Goal: Find specific page/section: Find specific page/section

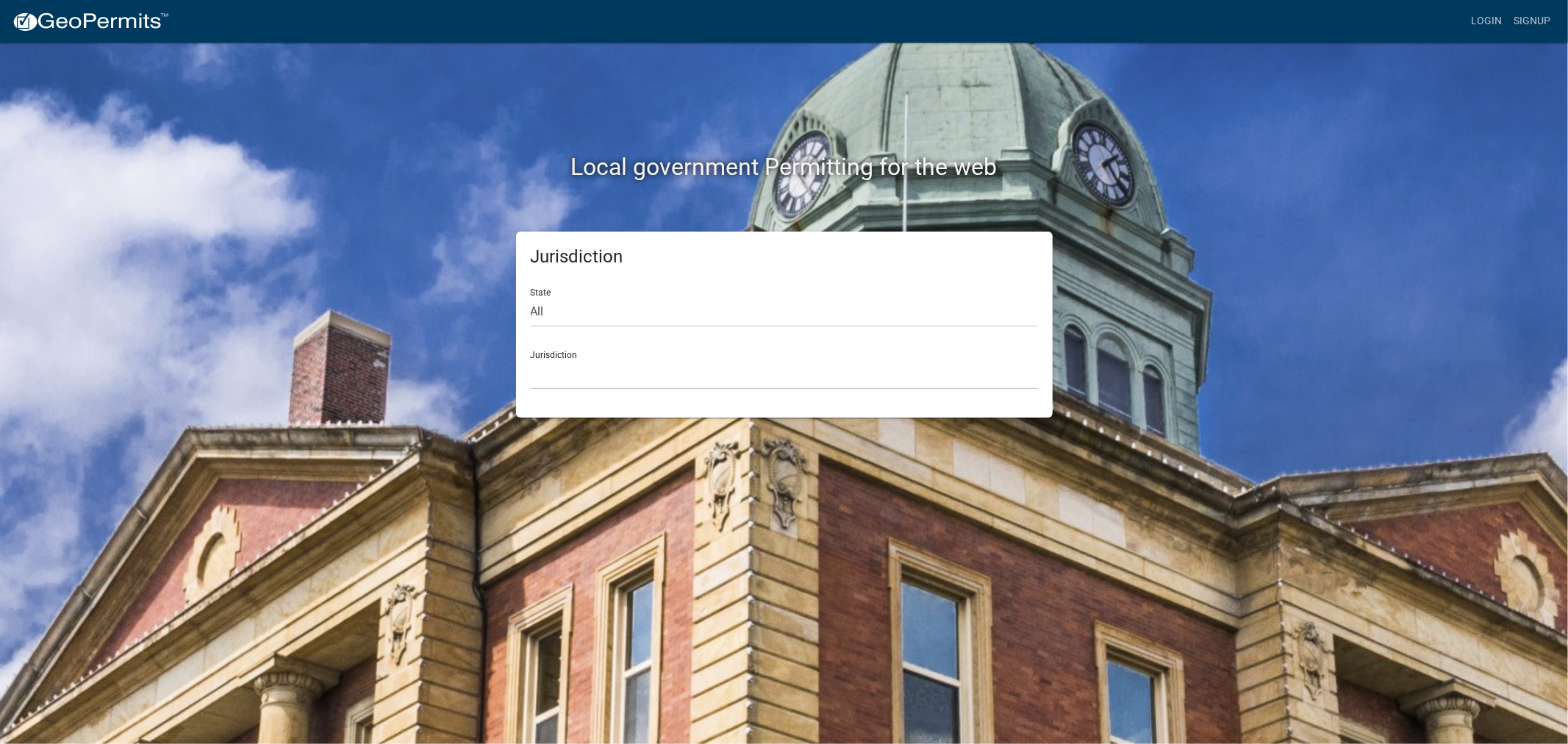
click at [851, 331] on form "State All [US_STATE] [US_STATE] [US_STATE] [US_STATE] [US_STATE] [US_STATE] [US…" at bounding box center [784, 333] width 507 height 114
click at [854, 316] on select "All [US_STATE] [US_STATE] [US_STATE] [US_STATE] [US_STATE] [US_STATE] [US_STATE…" at bounding box center [784, 312] width 507 height 30
select select "[US_STATE]"
click at [531, 297] on select "All [US_STATE] [US_STATE] [US_STATE] [US_STATE] [US_STATE] [US_STATE] [US_STATE…" at bounding box center [784, 312] width 507 height 30
click at [761, 377] on select "[GEOGRAPHIC_DATA], [US_STATE]" at bounding box center [784, 374] width 507 height 30
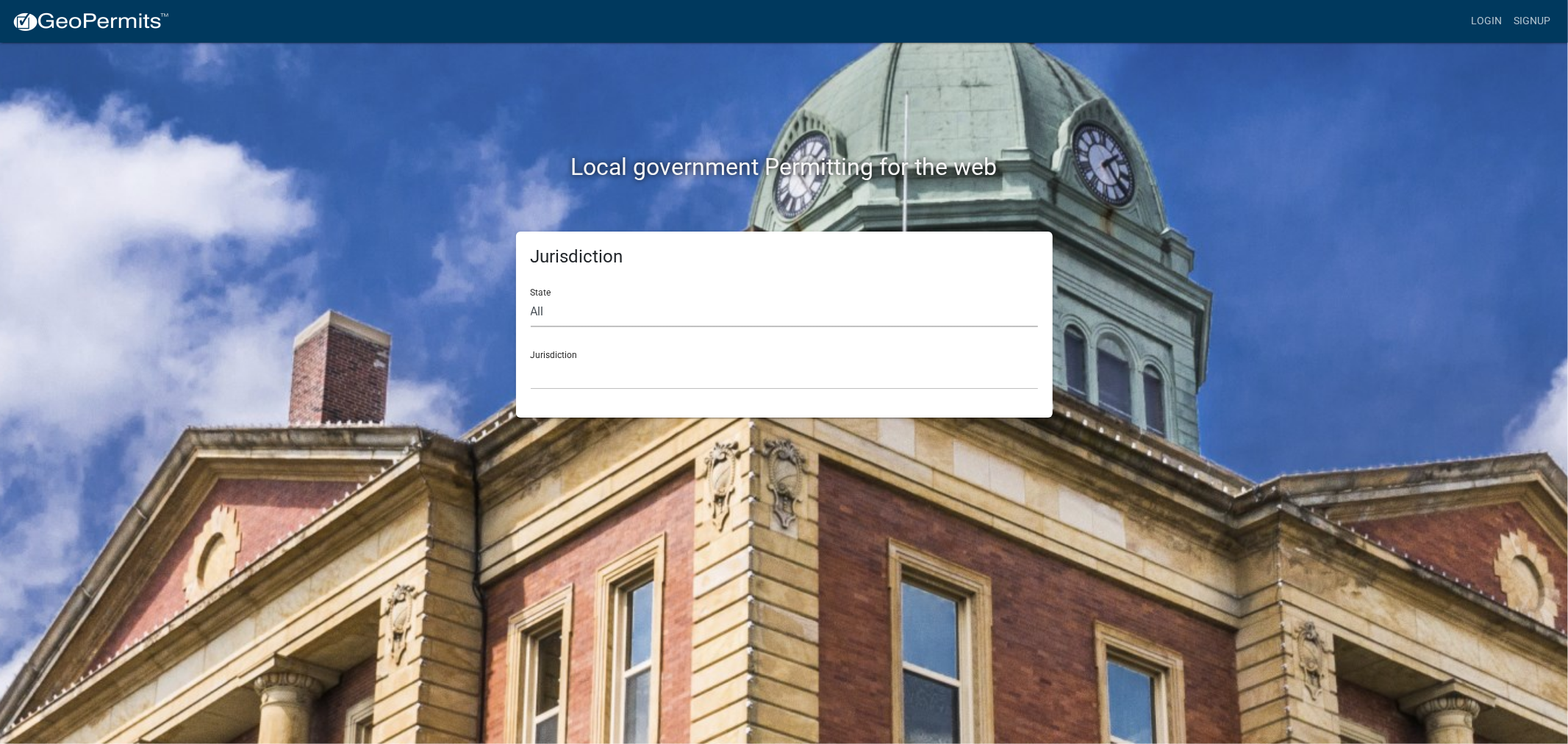
click at [714, 310] on select "All [US_STATE] [US_STATE] [US_STATE] [US_STATE] [US_STATE] [US_STATE] [US_STATE…" at bounding box center [784, 312] width 507 height 30
click at [531, 297] on select "All [US_STATE] [US_STATE] [US_STATE] [US_STATE] [US_STATE] [US_STATE] [US_STATE…" at bounding box center [784, 312] width 507 height 30
click at [767, 361] on select "[GEOGRAPHIC_DATA], [US_STATE] [GEOGRAPHIC_DATA], [US_STATE] [GEOGRAPHIC_DATA], …" at bounding box center [784, 374] width 507 height 30
click at [820, 402] on div "Jurisdiction State All [US_STATE] [US_STATE] [US_STATE] [US_STATE] [US_STATE] […" at bounding box center [784, 325] width 536 height 186
click at [701, 310] on select "All [US_STATE] [US_STATE] [US_STATE] [US_STATE] [US_STATE] [US_STATE] [US_STATE…" at bounding box center [784, 312] width 507 height 30
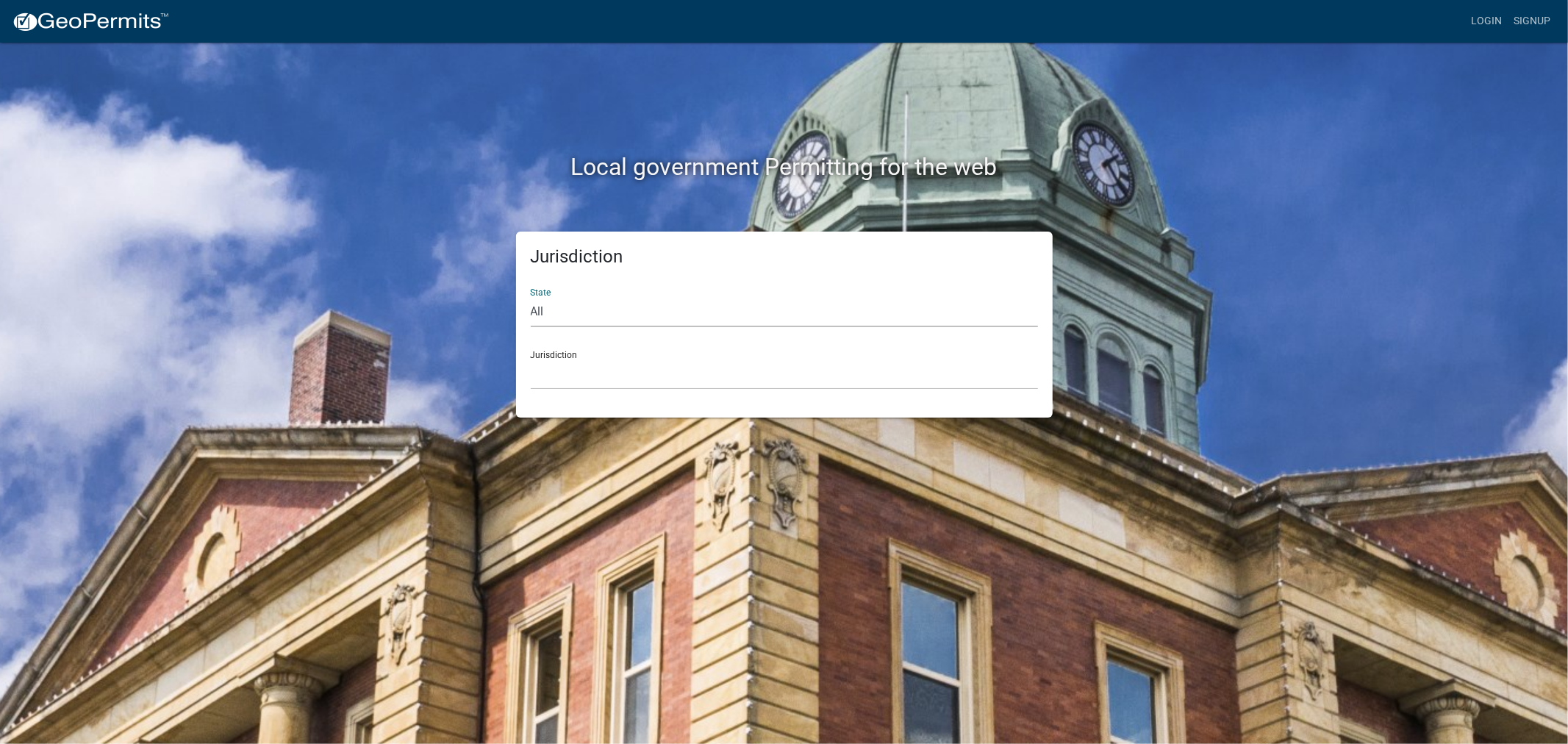
select select "[US_STATE]"
click at [531, 297] on select "All [US_STATE] [US_STATE] [US_STATE] [US_STATE] [US_STATE] [US_STATE] [US_STATE…" at bounding box center [784, 312] width 507 height 30
click at [691, 380] on select "[GEOGRAPHIC_DATA], [US_STATE]" at bounding box center [784, 374] width 507 height 30
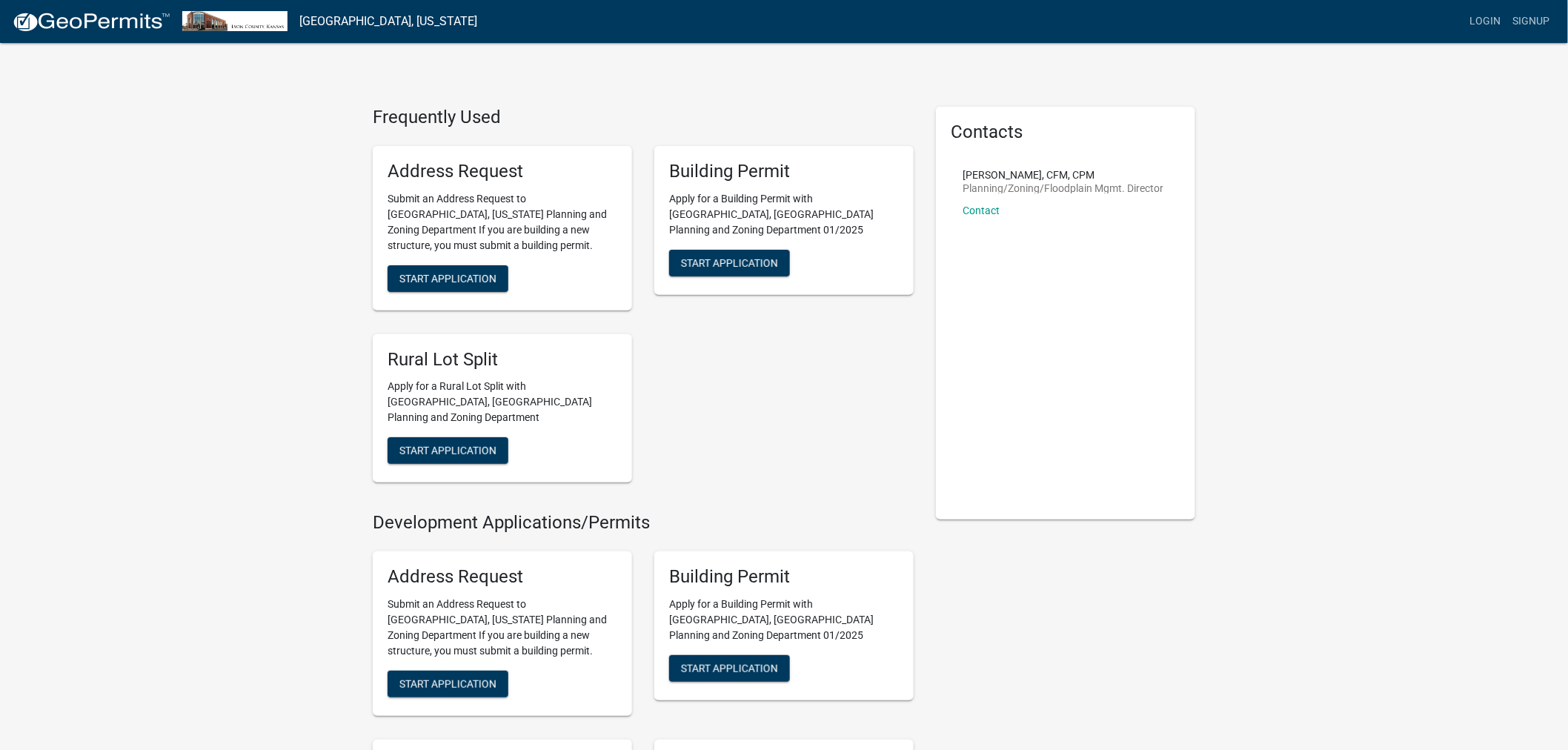
drag, startPoint x: 849, startPoint y: 390, endPoint x: 853, endPoint y: 383, distance: 8.1
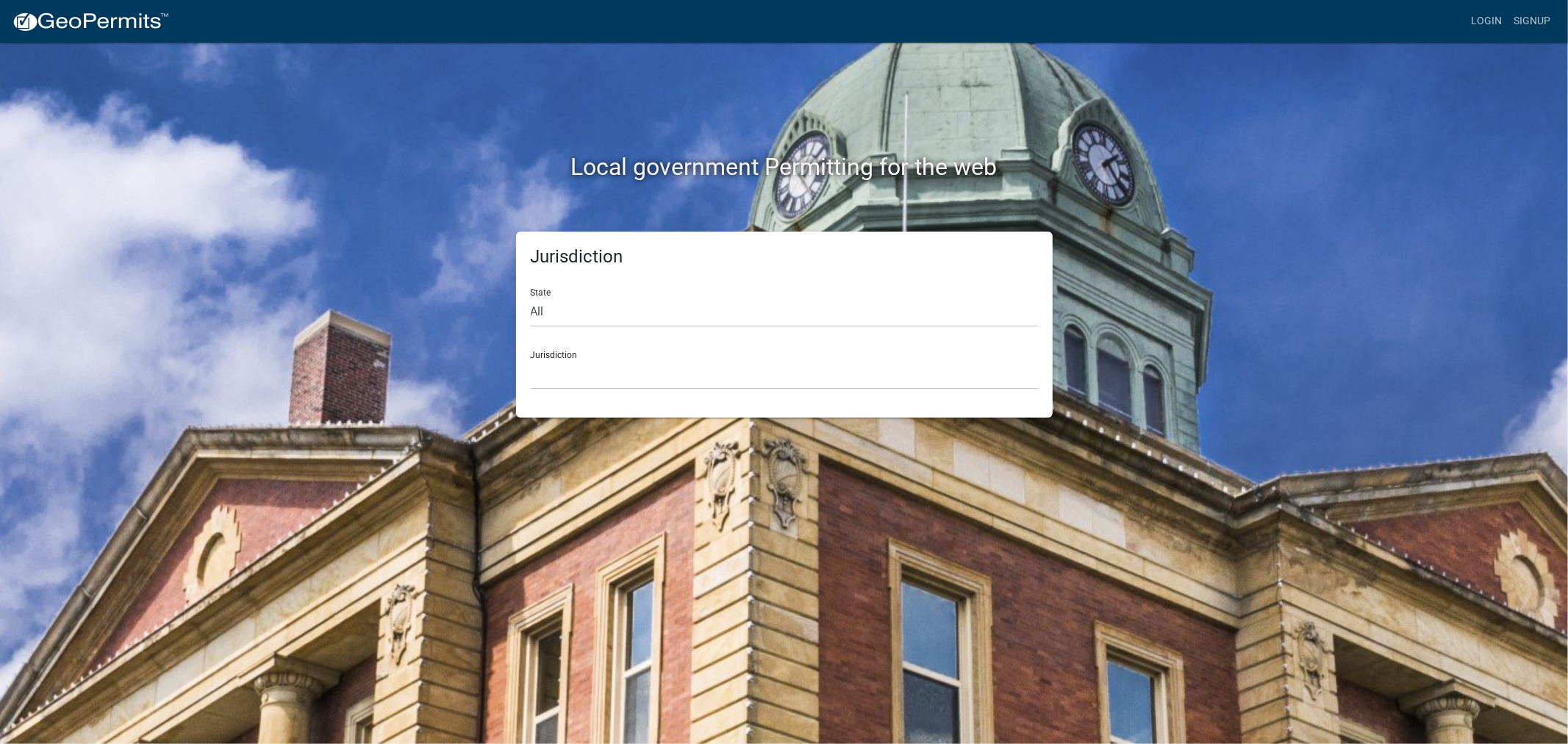
click at [697, 328] on form "State All [US_STATE] [US_STATE] [US_STATE] [US_STATE] [US_STATE] [US_STATE] [US…" at bounding box center [784, 333] width 507 height 114
click at [721, 322] on select "All [US_STATE] [US_STATE] [US_STATE] [US_STATE] [US_STATE] [US_STATE] [US_STATE…" at bounding box center [784, 312] width 507 height 30
click at [531, 297] on select "All [US_STATE] [US_STATE] [US_STATE] [US_STATE] [US_STATE] [US_STATE] [US_STATE…" at bounding box center [784, 312] width 507 height 30
click at [738, 387] on select "[GEOGRAPHIC_DATA], [US_STATE]" at bounding box center [784, 374] width 507 height 30
click at [750, 313] on select "All [US_STATE] [US_STATE] [US_STATE] [US_STATE] [US_STATE] [US_STATE] [US_STATE…" at bounding box center [784, 312] width 507 height 30
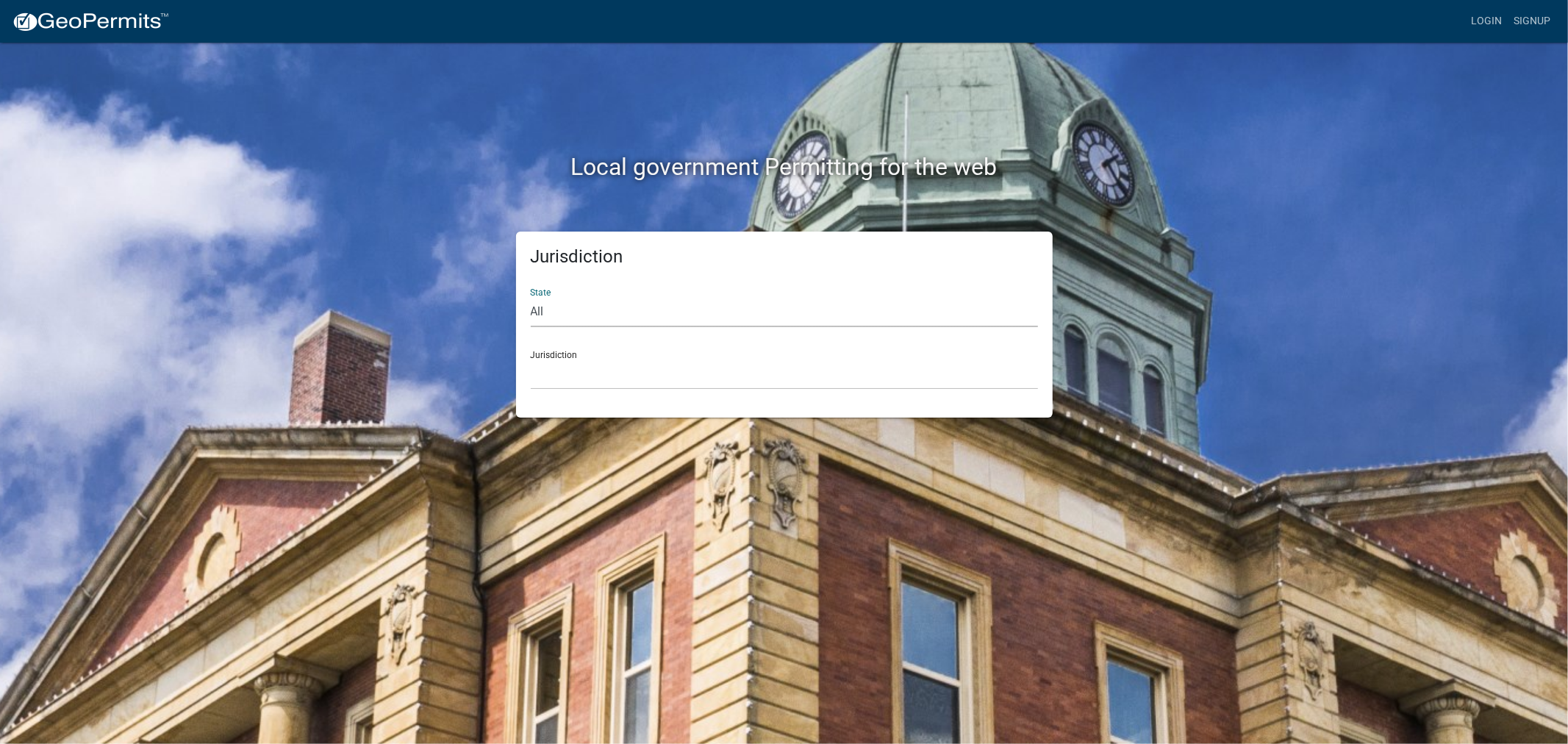
select select "[US_STATE]"
click at [531, 297] on select "All [US_STATE] [US_STATE] [US_STATE] [US_STATE] [US_STATE] [US_STATE] [US_STATE…" at bounding box center [784, 312] width 507 height 30
click at [746, 373] on select "[GEOGRAPHIC_DATA], [US_STATE] [GEOGRAPHIC_DATA], [US_STATE] [GEOGRAPHIC_DATA], …" at bounding box center [784, 374] width 507 height 30
click at [660, 372] on select "[GEOGRAPHIC_DATA], [US_STATE] [GEOGRAPHIC_DATA], [US_STATE] [GEOGRAPHIC_DATA], …" at bounding box center [784, 374] width 507 height 30
click at [784, 371] on select "[GEOGRAPHIC_DATA], [US_STATE] [GEOGRAPHIC_DATA], [US_STATE] [GEOGRAPHIC_DATA], …" at bounding box center [784, 374] width 507 height 30
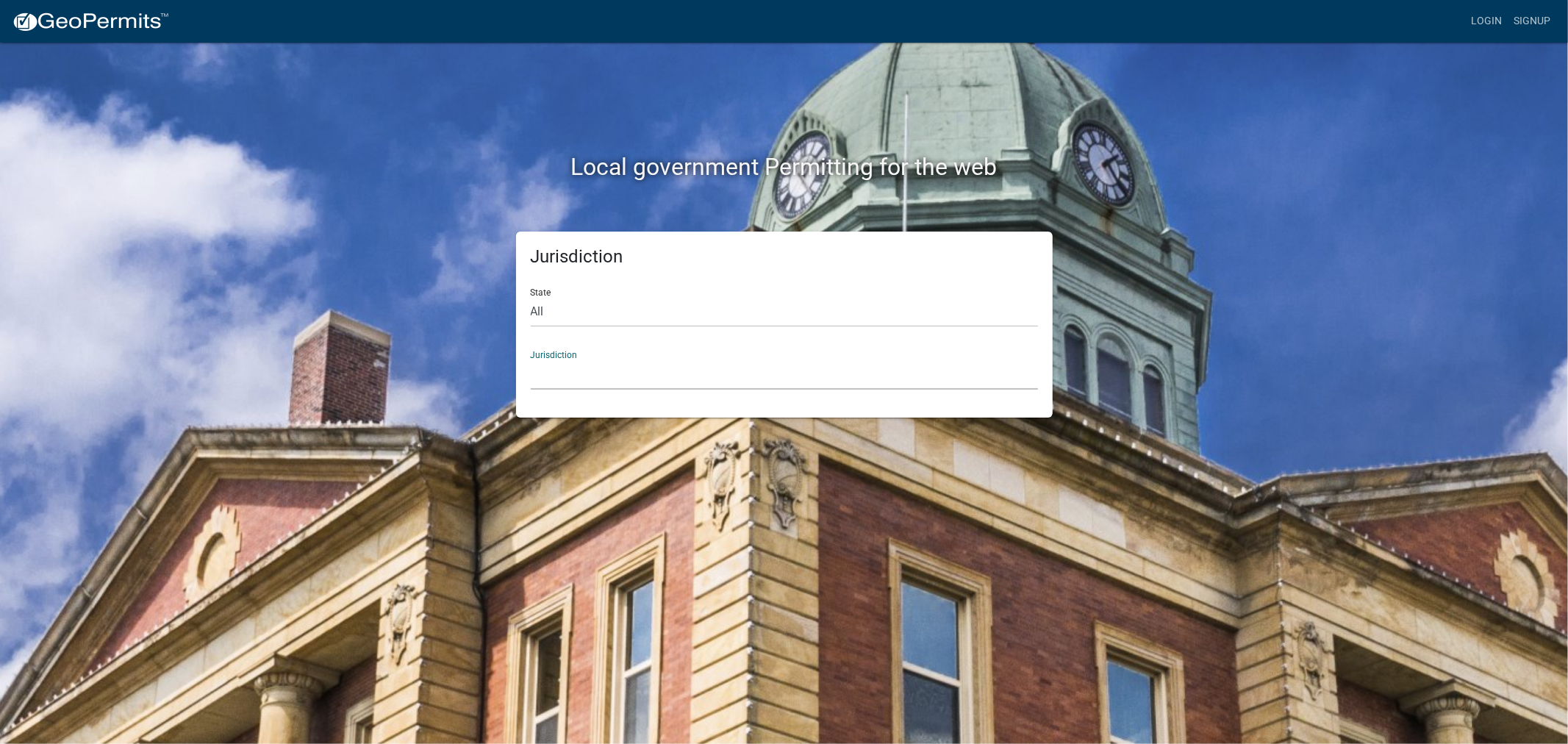
click at [855, 381] on select "[GEOGRAPHIC_DATA], [US_STATE] [GEOGRAPHIC_DATA], [US_STATE] [GEOGRAPHIC_DATA], …" at bounding box center [784, 374] width 507 height 30
click at [868, 373] on select "[GEOGRAPHIC_DATA], [US_STATE] [GEOGRAPHIC_DATA], [US_STATE] [GEOGRAPHIC_DATA], …" at bounding box center [784, 374] width 507 height 30
click at [730, 369] on select "[GEOGRAPHIC_DATA], [US_STATE] [GEOGRAPHIC_DATA], [US_STATE] [GEOGRAPHIC_DATA], …" at bounding box center [784, 374] width 507 height 30
click at [1179, 291] on div "Jurisdiction State All [US_STATE] [US_STATE] [US_STATE] [US_STATE] [US_STATE] […" at bounding box center [785, 325] width 838 height 186
click at [892, 370] on select "[GEOGRAPHIC_DATA], [US_STATE] [GEOGRAPHIC_DATA], [US_STATE] [GEOGRAPHIC_DATA], …" at bounding box center [784, 374] width 507 height 30
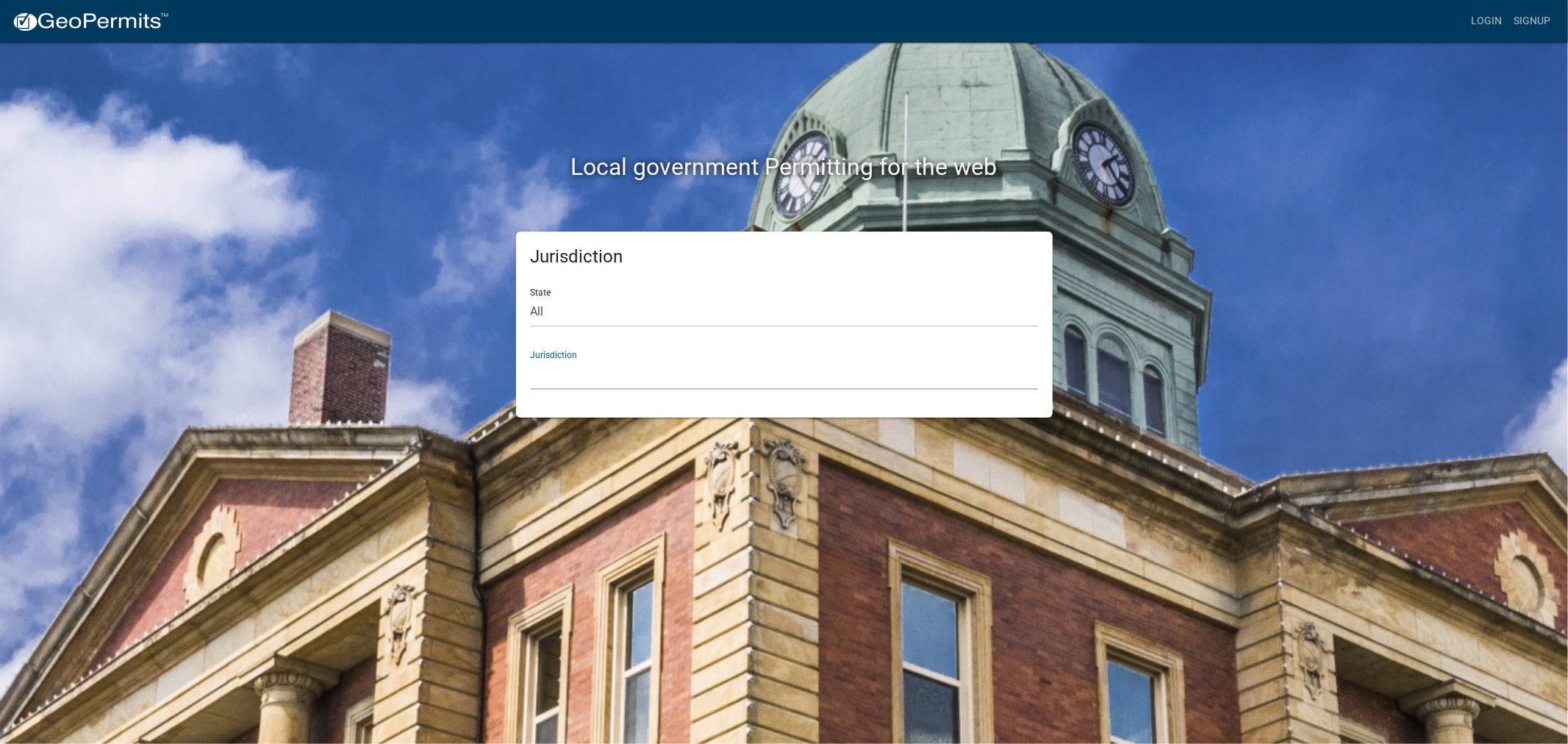
click at [949, 375] on select "[GEOGRAPHIC_DATA], [US_STATE] [GEOGRAPHIC_DATA], [US_STATE] [GEOGRAPHIC_DATA], …" at bounding box center [784, 374] width 507 height 30
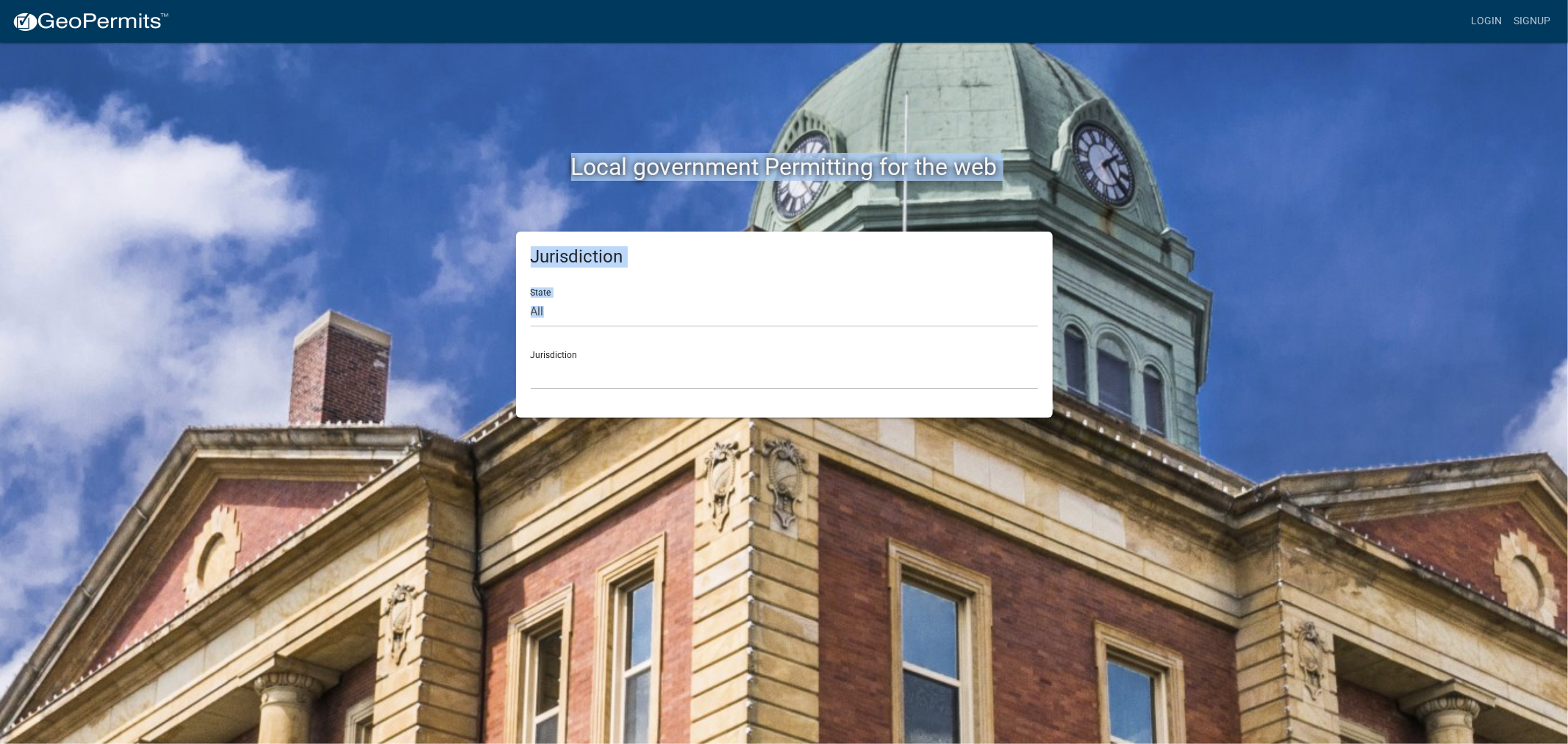
drag, startPoint x: 385, startPoint y: 204, endPoint x: 557, endPoint y: 526, distance: 365.1
click at [557, 526] on div "Local government Permitting for the web Jurisdiction State All [US_STATE] [US_S…" at bounding box center [784, 372] width 1568 height 744
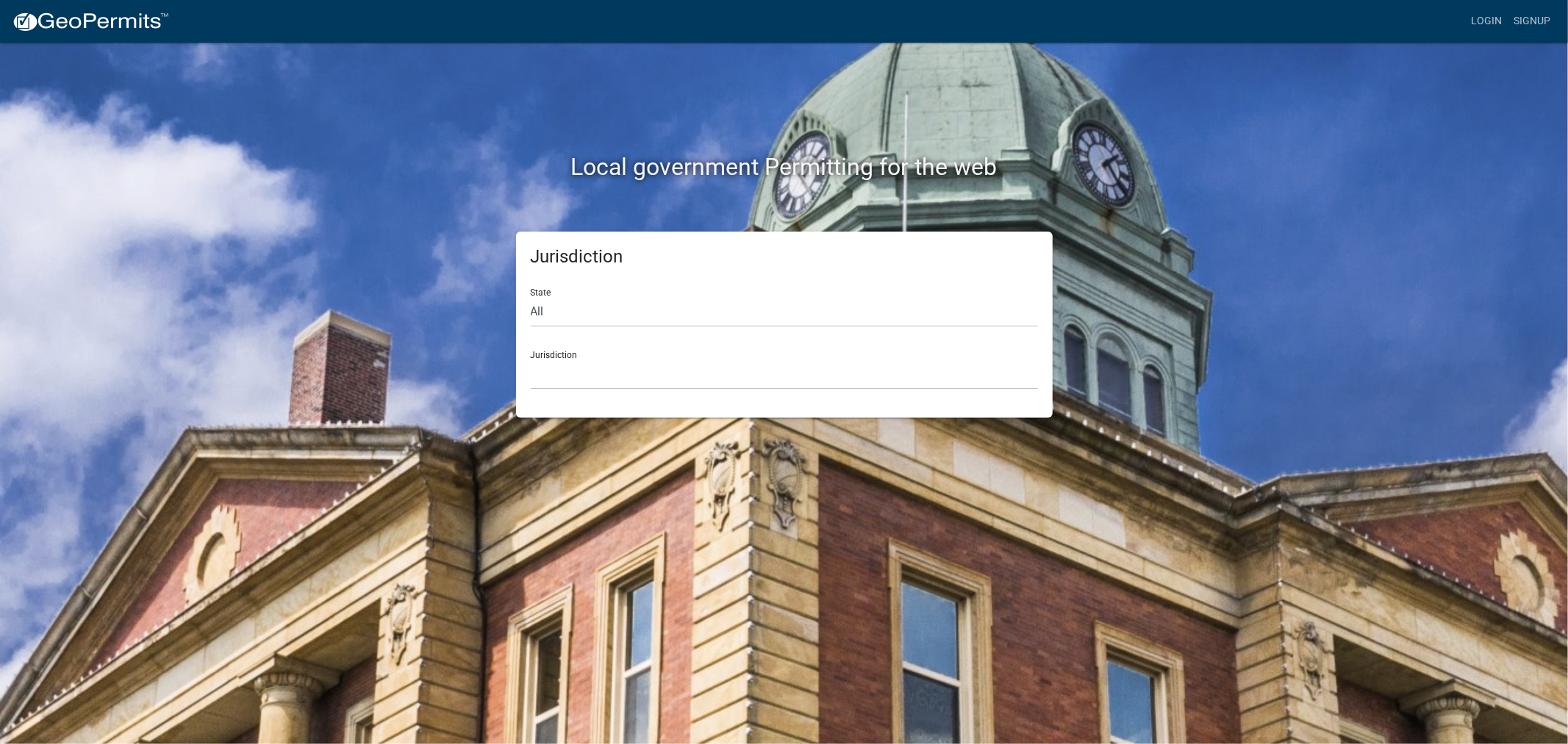
click at [714, 354] on div "Jurisdiction [GEOGRAPHIC_DATA], [US_STATE] [GEOGRAPHIC_DATA], [US_STATE] [GEOGR…" at bounding box center [784, 364] width 507 height 51
click at [691, 402] on div "Jurisdiction State All [US_STATE] [US_STATE] [US_STATE] [US_STATE] [US_STATE] […" at bounding box center [784, 325] width 536 height 186
click at [697, 388] on select "[GEOGRAPHIC_DATA], [US_STATE] [GEOGRAPHIC_DATA], [US_STATE] [GEOGRAPHIC_DATA], …" at bounding box center [784, 374] width 507 height 30
click at [638, 372] on select "[GEOGRAPHIC_DATA], [US_STATE] [GEOGRAPHIC_DATA], [US_STATE] [GEOGRAPHIC_DATA], …" at bounding box center [784, 374] width 507 height 30
click at [674, 380] on select "[GEOGRAPHIC_DATA], [US_STATE] [GEOGRAPHIC_DATA], [US_STATE] [GEOGRAPHIC_DATA], …" at bounding box center [784, 374] width 507 height 30
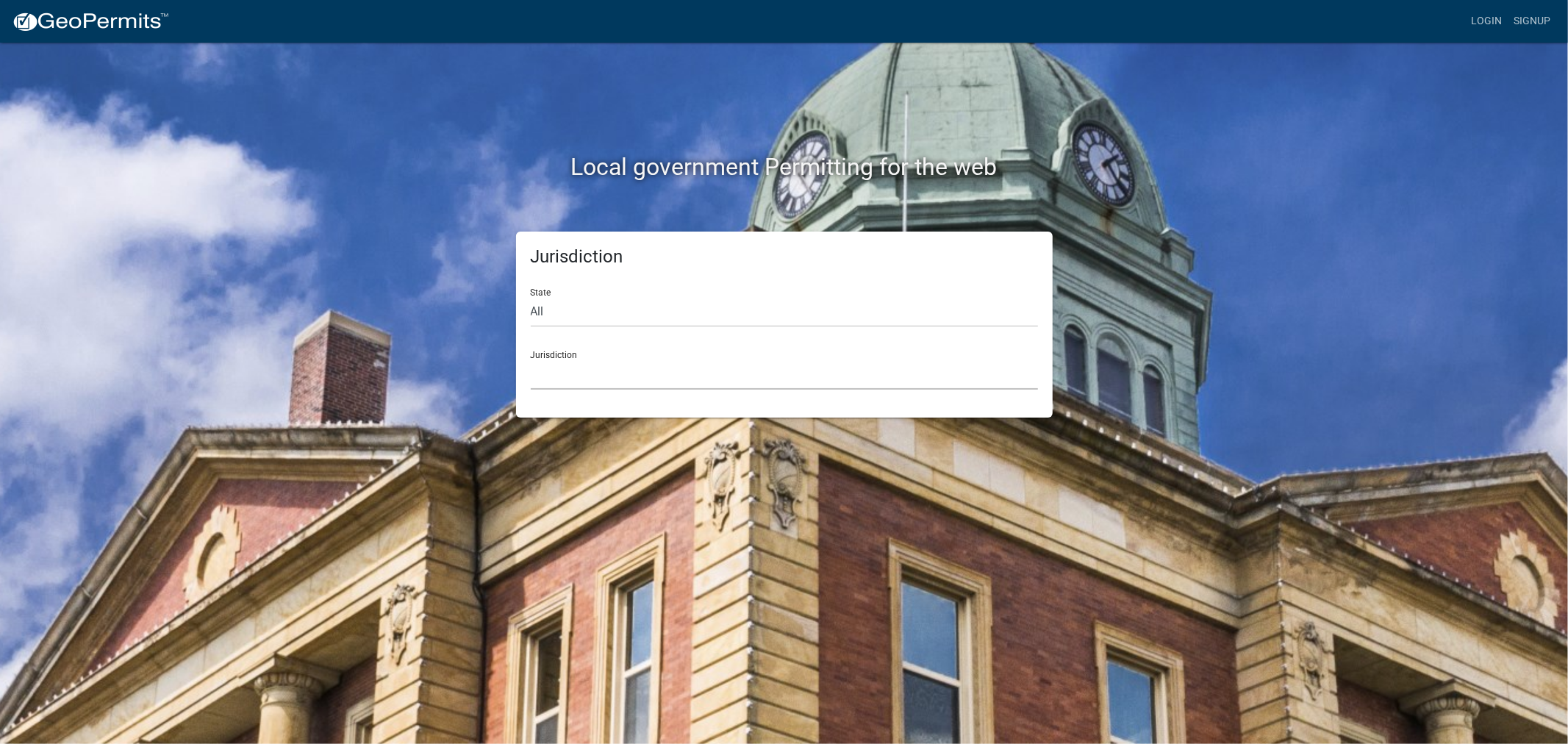
click at [682, 378] on select "[GEOGRAPHIC_DATA], [US_STATE] [GEOGRAPHIC_DATA], [US_STATE] [GEOGRAPHIC_DATA], …" at bounding box center [784, 374] width 507 height 30
click at [725, 371] on select "[GEOGRAPHIC_DATA], [US_STATE] [GEOGRAPHIC_DATA], [US_STATE] [GEOGRAPHIC_DATA], …" at bounding box center [784, 374] width 507 height 30
click at [689, 372] on select "[GEOGRAPHIC_DATA], [US_STATE] [GEOGRAPHIC_DATA], [US_STATE] [GEOGRAPHIC_DATA], …" at bounding box center [784, 374] width 507 height 30
click at [754, 357] on div "Jurisdiction [GEOGRAPHIC_DATA], [US_STATE] [GEOGRAPHIC_DATA], [US_STATE] [GEOGR…" at bounding box center [784, 364] width 507 height 51
click at [740, 371] on select "[GEOGRAPHIC_DATA], [US_STATE] [GEOGRAPHIC_DATA], [US_STATE] [GEOGRAPHIC_DATA], …" at bounding box center [784, 374] width 507 height 30
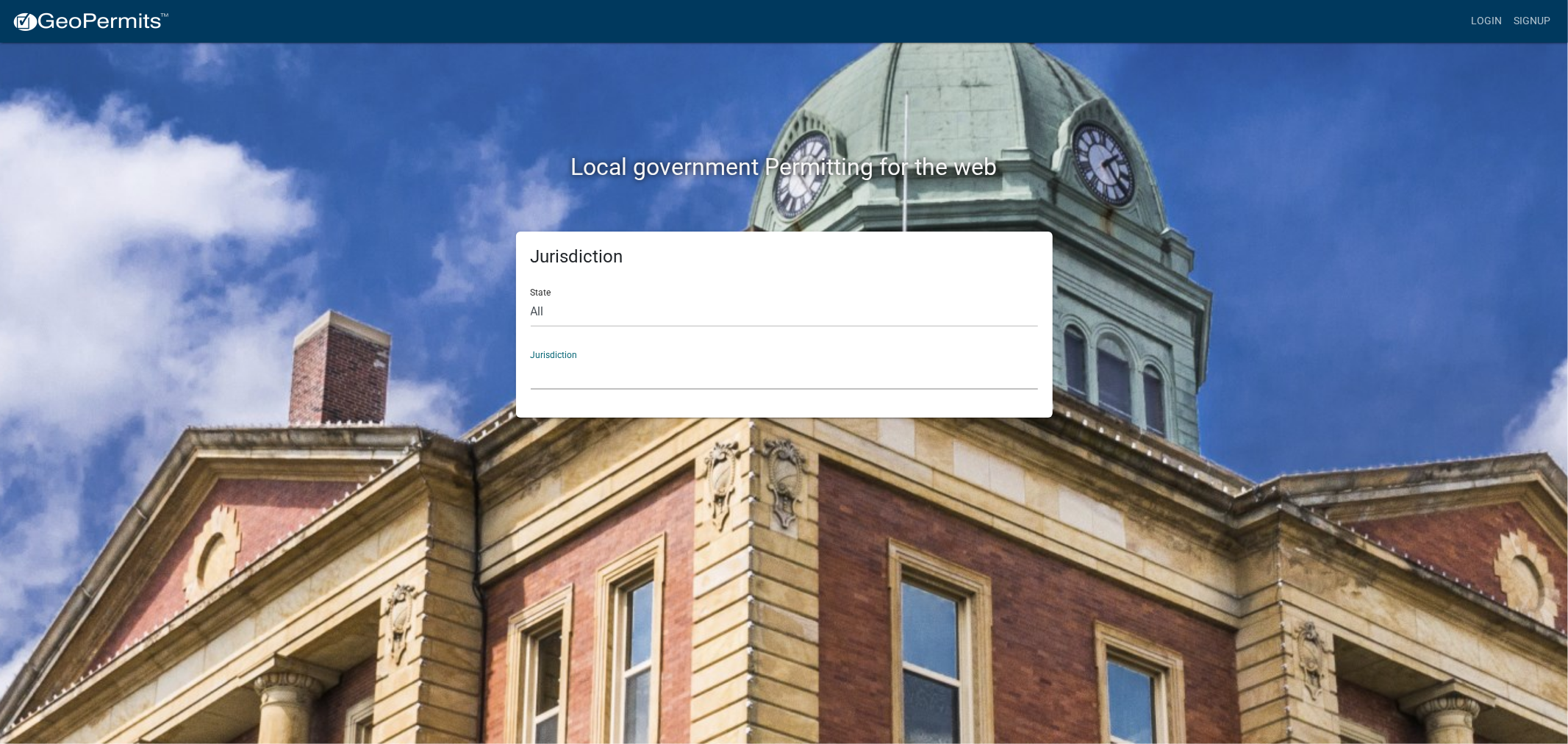
click at [681, 359] on select "[GEOGRAPHIC_DATA], [US_STATE] [GEOGRAPHIC_DATA], [US_STATE] [GEOGRAPHIC_DATA], …" at bounding box center [784, 374] width 507 height 30
click at [656, 368] on select "[GEOGRAPHIC_DATA], [US_STATE] [GEOGRAPHIC_DATA], [US_STATE] [GEOGRAPHIC_DATA], …" at bounding box center [784, 374] width 507 height 30
click at [656, 315] on select "All [US_STATE] [US_STATE] [US_STATE] [US_STATE] [US_STATE] [US_STATE] [US_STATE…" at bounding box center [784, 312] width 507 height 30
select select "[US_STATE]"
click at [531, 297] on select "All [US_STATE] [US_STATE] [US_STATE] [US_STATE] [US_STATE] [US_STATE] [US_STATE…" at bounding box center [784, 312] width 507 height 30
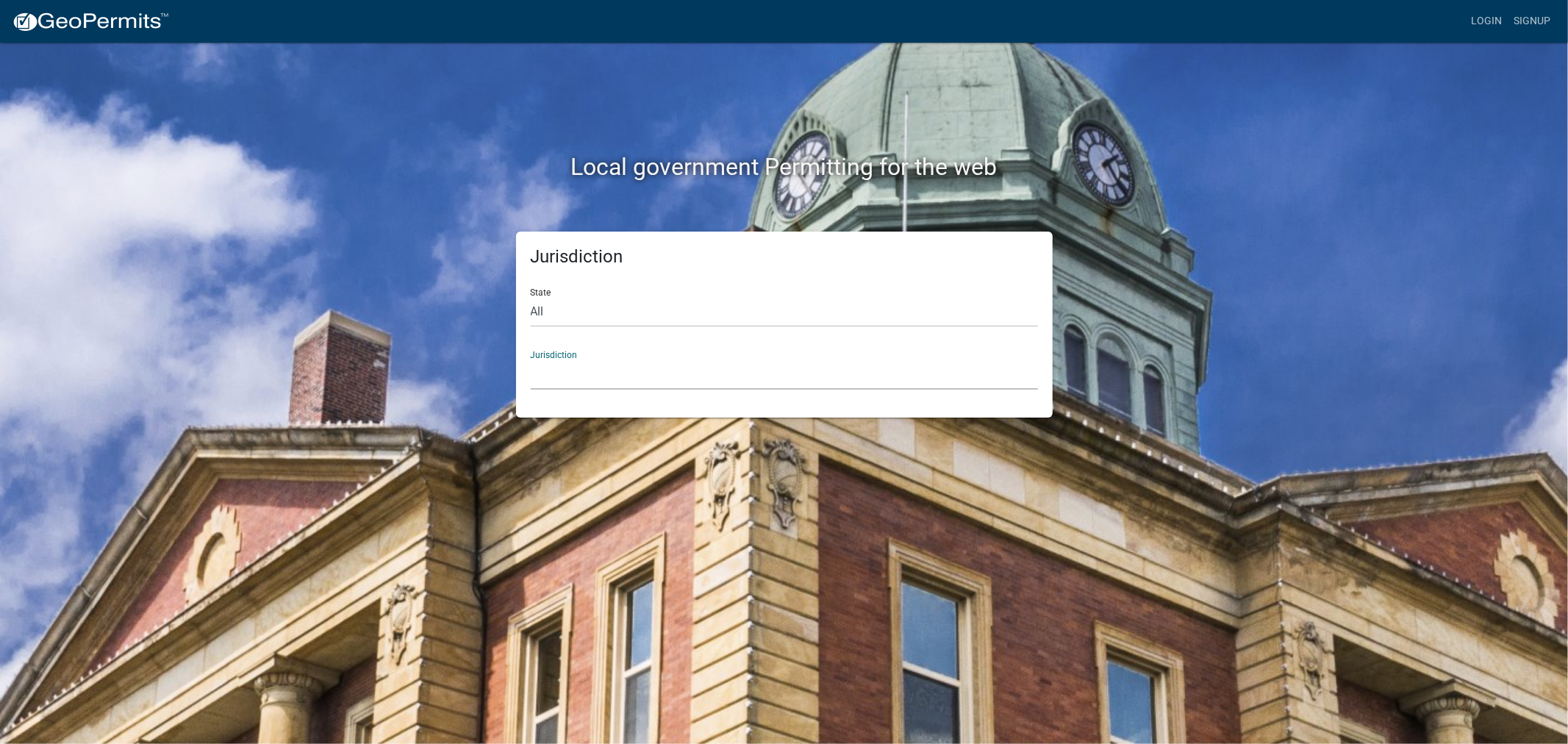
click at [750, 372] on select "[GEOGRAPHIC_DATA], [US_STATE]" at bounding box center [784, 374] width 507 height 30
click at [663, 311] on select "All [US_STATE] [US_STATE] [US_STATE] [US_STATE] [US_STATE] [US_STATE] [US_STATE…" at bounding box center [784, 312] width 507 height 30
click at [531, 297] on select "All [US_STATE] [US_STATE] [US_STATE] [US_STATE] [US_STATE] [US_STATE] [US_STATE…" at bounding box center [784, 312] width 507 height 30
click at [620, 370] on select "[GEOGRAPHIC_DATA], [US_STATE] [GEOGRAPHIC_DATA], [US_STATE] [GEOGRAPHIC_DATA], …" at bounding box center [784, 374] width 507 height 30
click at [744, 291] on div "State All [US_STATE] [US_STATE] [US_STATE] [US_STATE] [US_STATE] [US_STATE] [US…" at bounding box center [784, 302] width 507 height 51
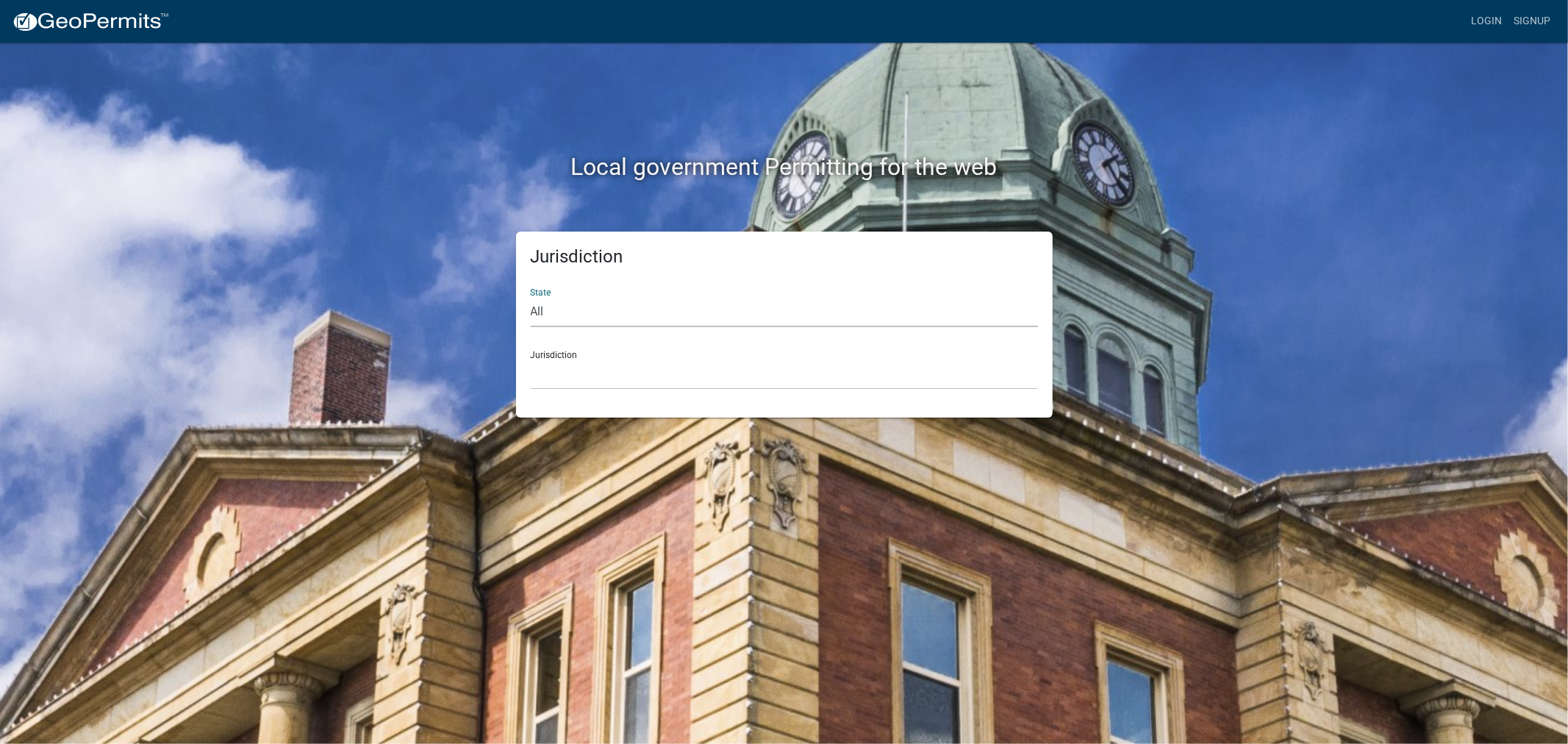
click at [744, 306] on select "All [US_STATE] [US_STATE] [US_STATE] [US_STATE] [US_STATE] [US_STATE] [US_STATE…" at bounding box center [784, 312] width 507 height 30
click at [531, 297] on select "All [US_STATE] [US_STATE] [US_STATE] [US_STATE] [US_STATE] [US_STATE] [US_STATE…" at bounding box center [784, 312] width 507 height 30
click at [807, 372] on select "[GEOGRAPHIC_DATA], [US_STATE] [GEOGRAPHIC_DATA], [US_STATE] [GEOGRAPHIC_DATA], …" at bounding box center [784, 374] width 507 height 30
click at [665, 379] on select "[GEOGRAPHIC_DATA], [US_STATE] [GEOGRAPHIC_DATA], [US_STATE] [GEOGRAPHIC_DATA], …" at bounding box center [784, 374] width 507 height 30
click at [629, 380] on select "[GEOGRAPHIC_DATA], [US_STATE] [GEOGRAPHIC_DATA], [US_STATE] [GEOGRAPHIC_DATA], …" at bounding box center [784, 374] width 507 height 30
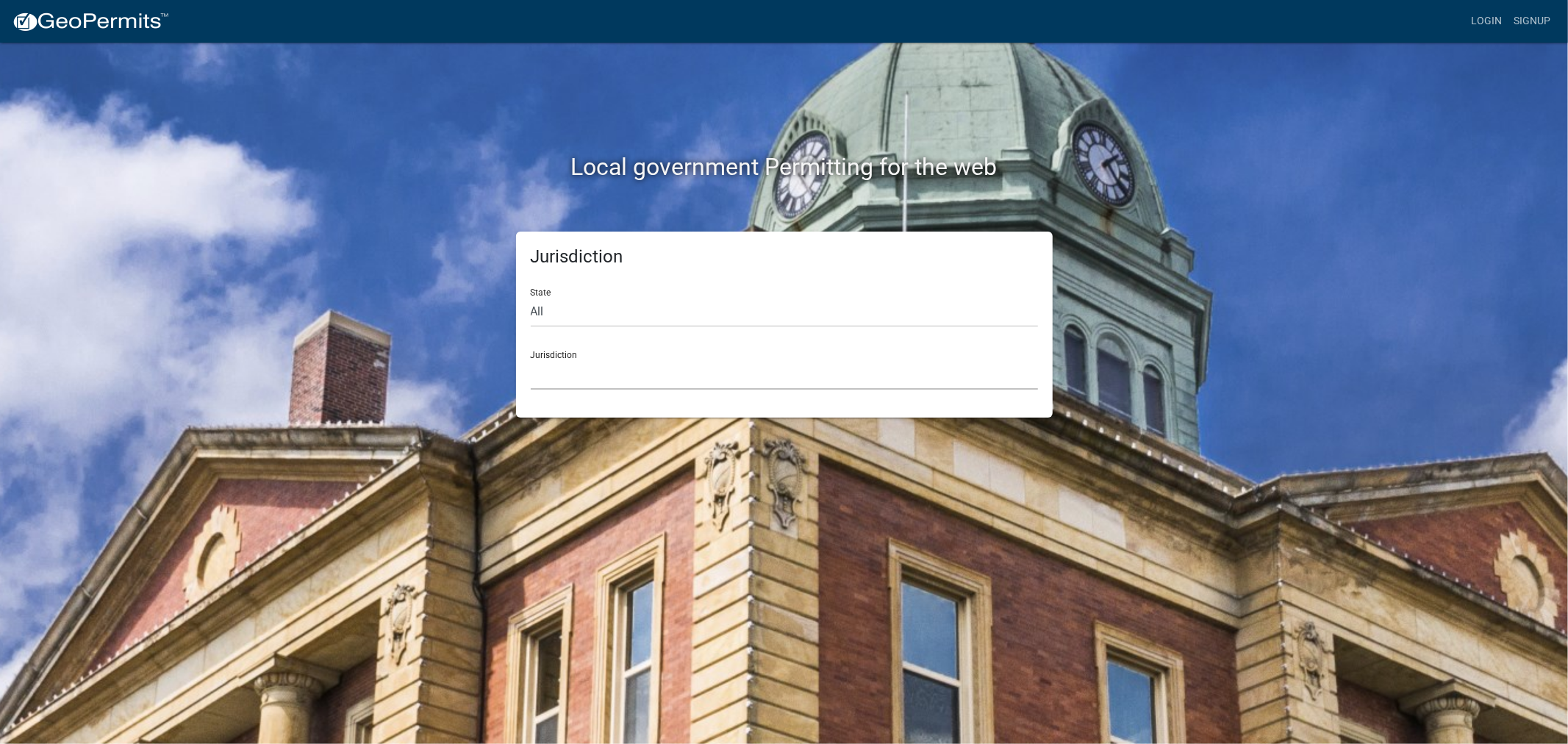
click at [761, 372] on select "[GEOGRAPHIC_DATA], [US_STATE] [GEOGRAPHIC_DATA], [US_STATE] [GEOGRAPHIC_DATA], …" at bounding box center [784, 374] width 507 height 30
click at [678, 376] on select "[GEOGRAPHIC_DATA], [US_STATE] [GEOGRAPHIC_DATA], [US_STATE] [GEOGRAPHIC_DATA], …" at bounding box center [784, 374] width 507 height 30
click at [671, 356] on div "Jurisdiction [GEOGRAPHIC_DATA], [US_STATE] [GEOGRAPHIC_DATA], [US_STATE] [GEOGR…" at bounding box center [784, 364] width 507 height 51
drag, startPoint x: 671, startPoint y: 356, endPoint x: 669, endPoint y: 372, distance: 16.1
click at [670, 366] on div "Jurisdiction [GEOGRAPHIC_DATA], [US_STATE] [GEOGRAPHIC_DATA], [US_STATE] [GEOGR…" at bounding box center [784, 364] width 507 height 51
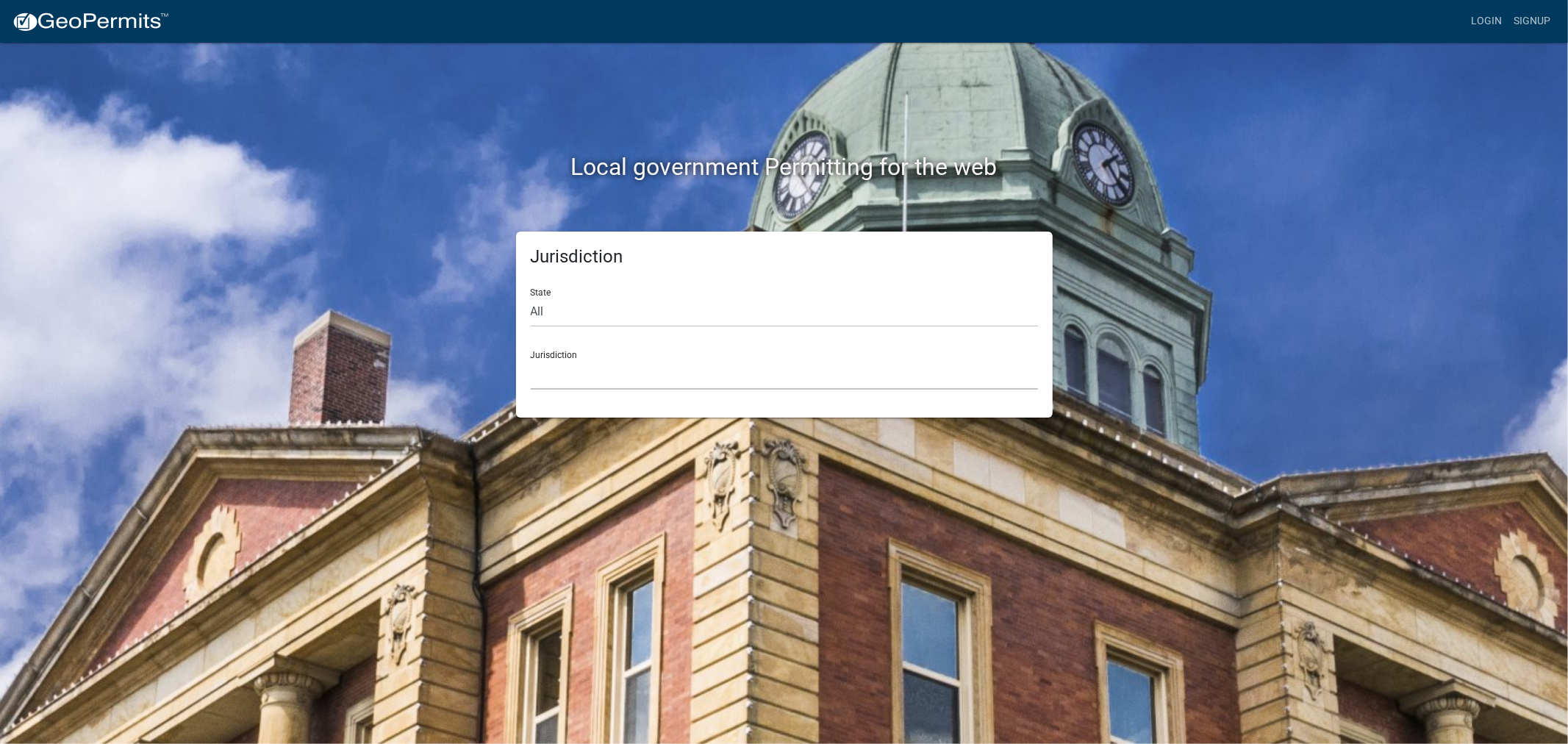
click at [670, 376] on select "[GEOGRAPHIC_DATA], [US_STATE] [GEOGRAPHIC_DATA], [US_STATE] [GEOGRAPHIC_DATA], …" at bounding box center [784, 374] width 507 height 30
click at [623, 359] on select "[GEOGRAPHIC_DATA], [US_STATE] [GEOGRAPHIC_DATA], [US_STATE] [GEOGRAPHIC_DATA], …" at bounding box center [784, 374] width 507 height 30
click at [656, 370] on select "[GEOGRAPHIC_DATA], [US_STATE] [GEOGRAPHIC_DATA], [US_STATE] [GEOGRAPHIC_DATA], …" at bounding box center [784, 374] width 507 height 30
click at [741, 341] on div "Jurisdiction [GEOGRAPHIC_DATA], [US_STATE] [GEOGRAPHIC_DATA], [US_STATE] [GEOGR…" at bounding box center [784, 364] width 507 height 51
click at [746, 376] on select "[GEOGRAPHIC_DATA], [US_STATE] [GEOGRAPHIC_DATA], [US_STATE] [GEOGRAPHIC_DATA], …" at bounding box center [784, 374] width 507 height 30
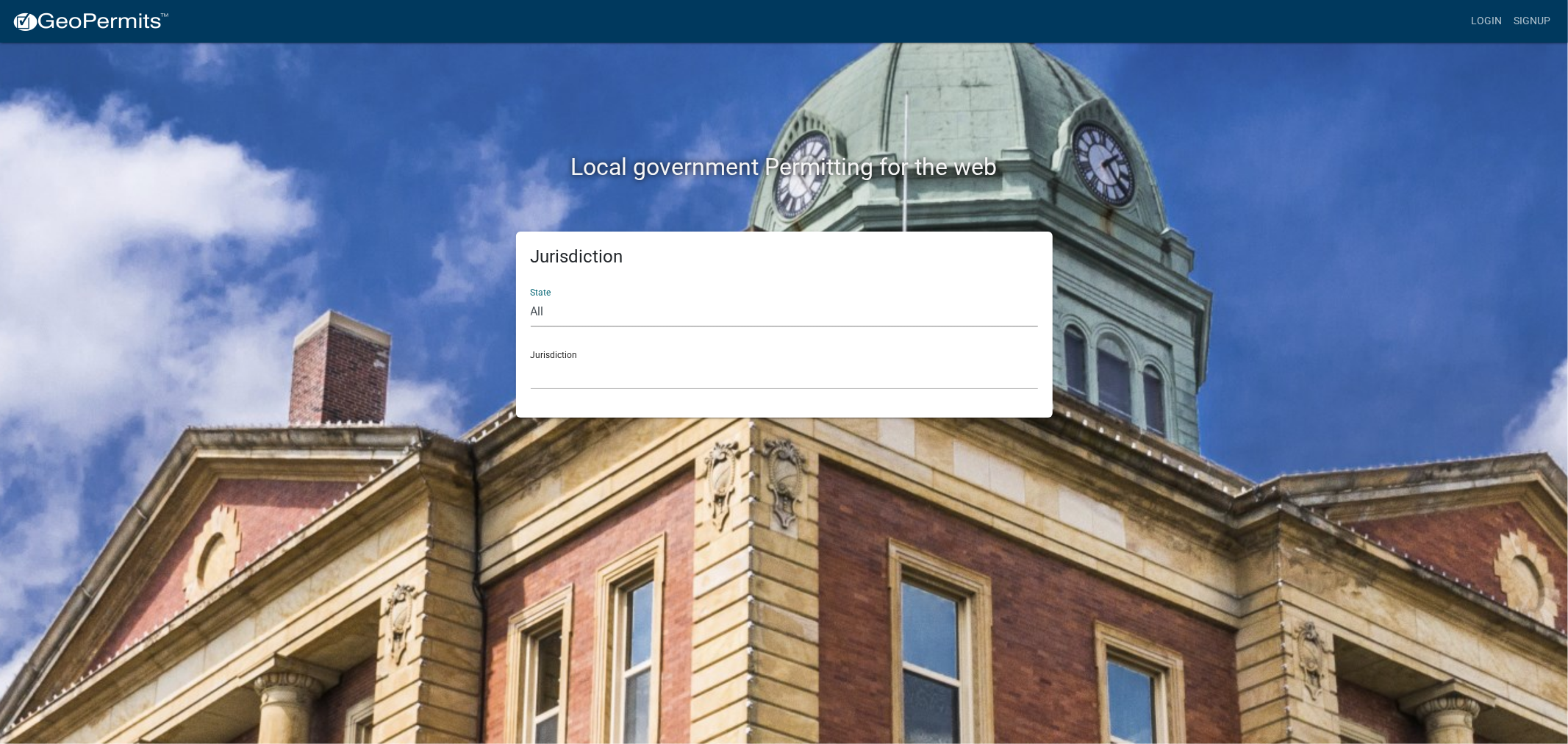
click at [703, 315] on select "All [US_STATE] [US_STATE] [US_STATE] [US_STATE] [US_STATE] [US_STATE] [US_STATE…" at bounding box center [784, 312] width 507 height 30
click at [531, 297] on select "All [US_STATE] [US_STATE] [US_STATE] [US_STATE] [US_STATE] [US_STATE] [US_STATE…" at bounding box center [784, 312] width 507 height 30
click at [647, 376] on select "[GEOGRAPHIC_DATA], [US_STATE]" at bounding box center [784, 374] width 507 height 30
click at [665, 317] on select "All [US_STATE] [US_STATE] [US_STATE] [US_STATE] [US_STATE] [US_STATE] [US_STATE…" at bounding box center [784, 312] width 507 height 30
select select "[US_STATE]"
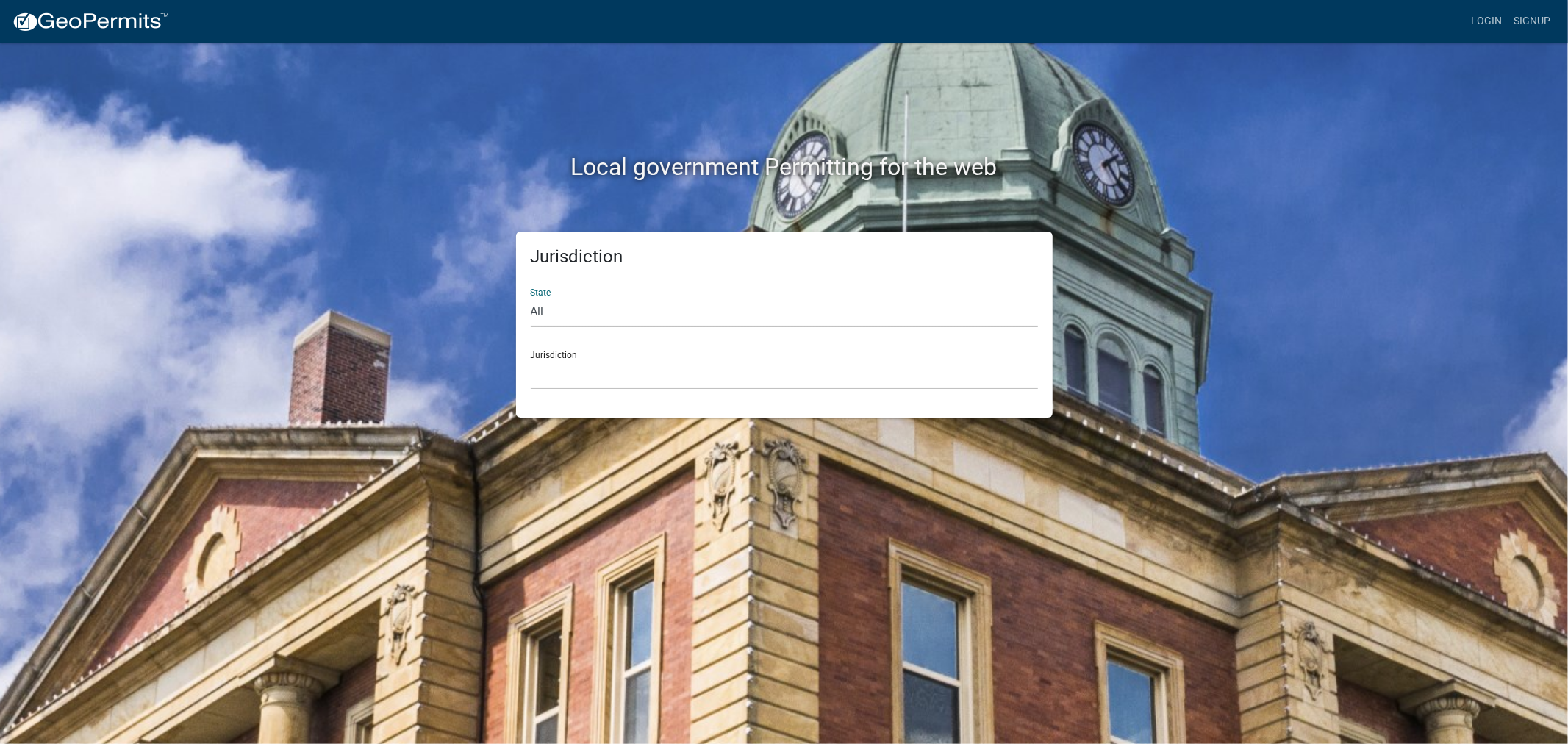
click at [531, 297] on select "All [US_STATE] [US_STATE] [US_STATE] [US_STATE] [US_STATE] [US_STATE] [US_STATE…" at bounding box center [784, 312] width 507 height 30
click at [641, 387] on select "[GEOGRAPHIC_DATA], [US_STATE] [GEOGRAPHIC_DATA], [US_STATE] [GEOGRAPHIC_DATA], …" at bounding box center [784, 374] width 507 height 30
